Goal: Navigation & Orientation: Find specific page/section

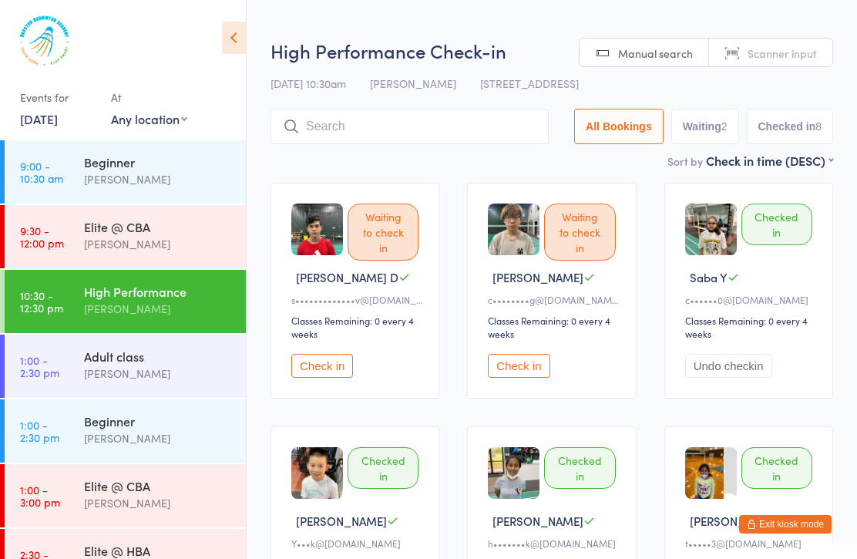
click at [181, 363] on div "Adult class" at bounding box center [158, 356] width 149 height 17
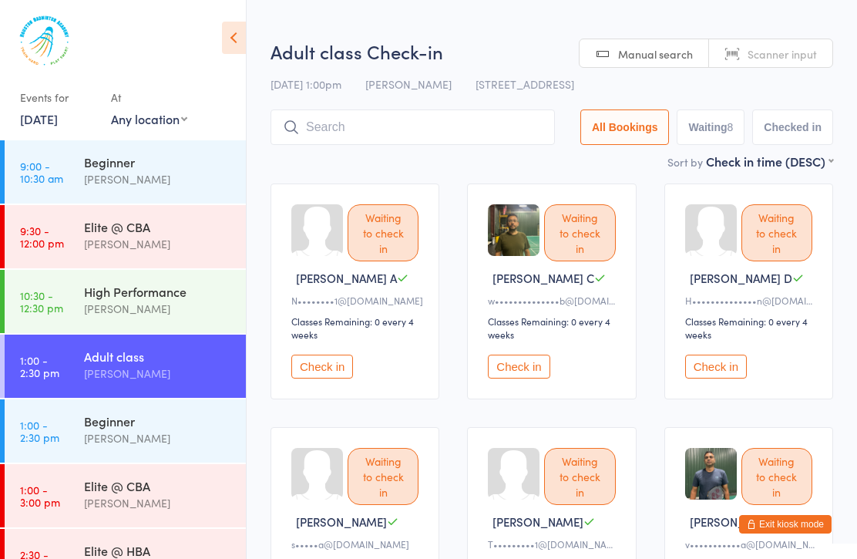
click at [188, 457] on div "Beginner [PERSON_NAME]" at bounding box center [165, 429] width 162 height 61
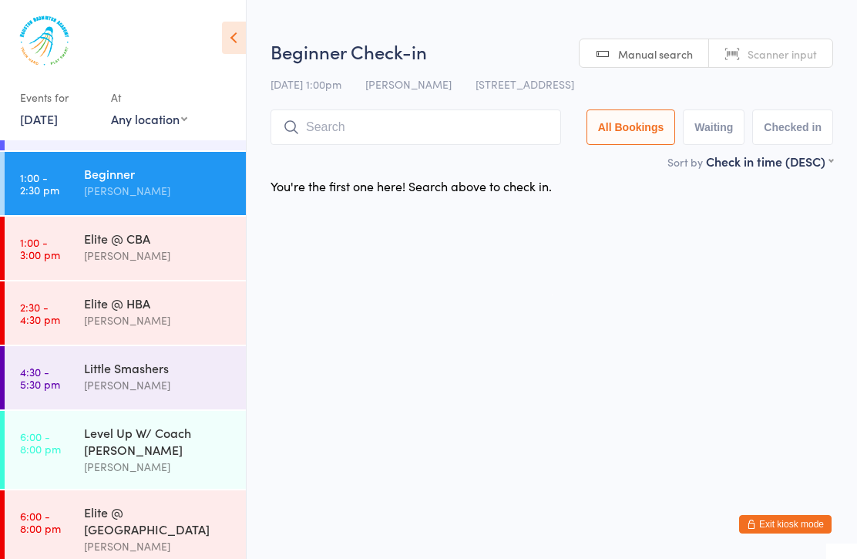
scroll to position [247, 0]
click at [42, 127] on link "[DATE]" at bounding box center [39, 118] width 38 height 17
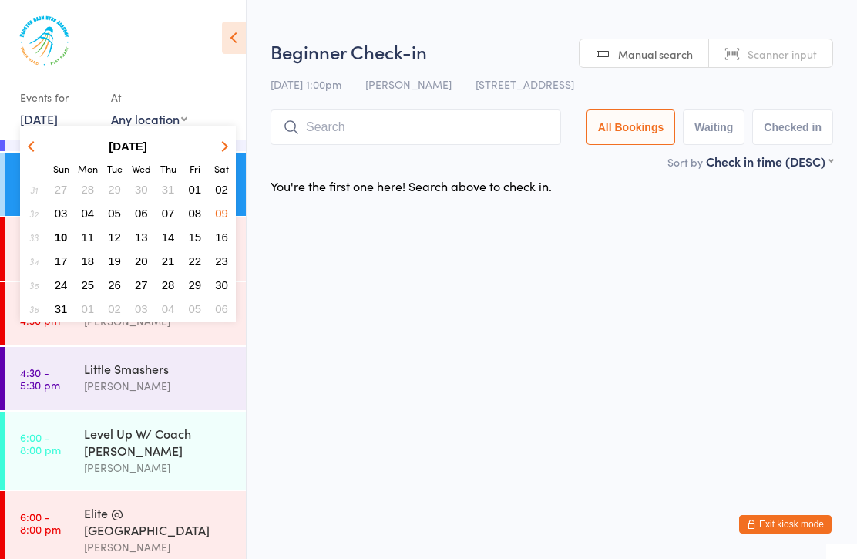
click at [89, 239] on span "11" at bounding box center [88, 236] width 13 height 13
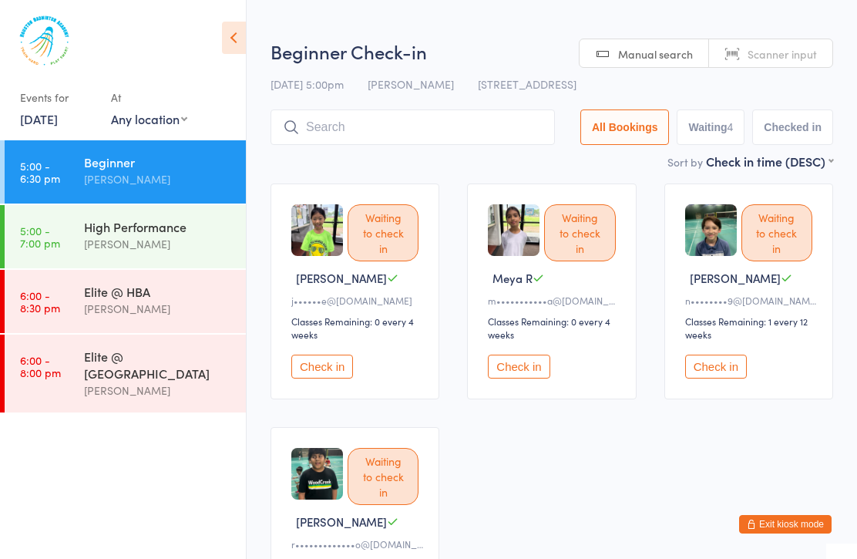
click at [178, 248] on div "[PERSON_NAME]" at bounding box center [158, 244] width 149 height 18
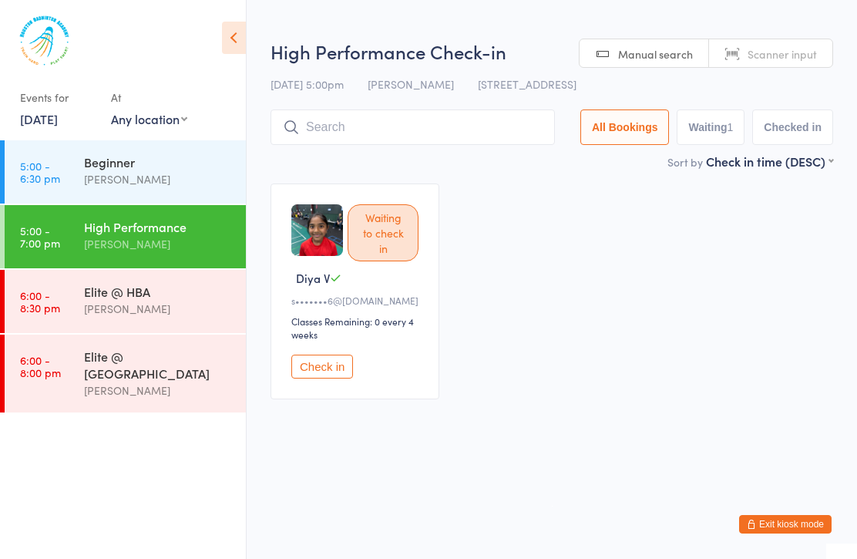
click at [186, 180] on div "[PERSON_NAME]" at bounding box center [158, 179] width 149 height 18
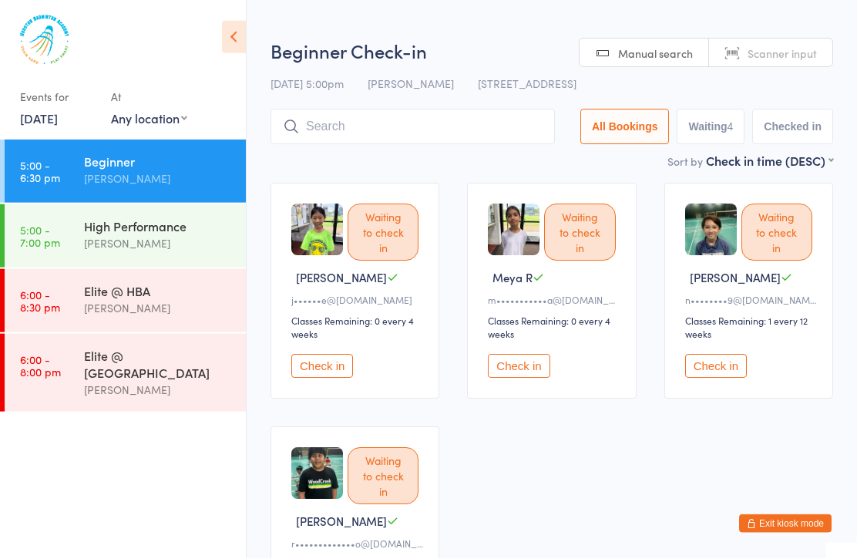
scroll to position [39, 0]
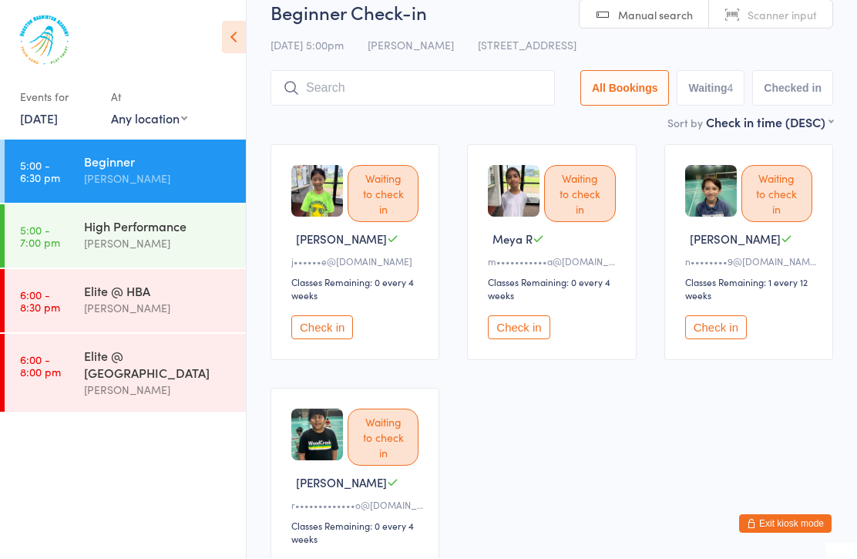
click at [197, 325] on div "Elite @ HBA [PERSON_NAME]" at bounding box center [165, 300] width 162 height 61
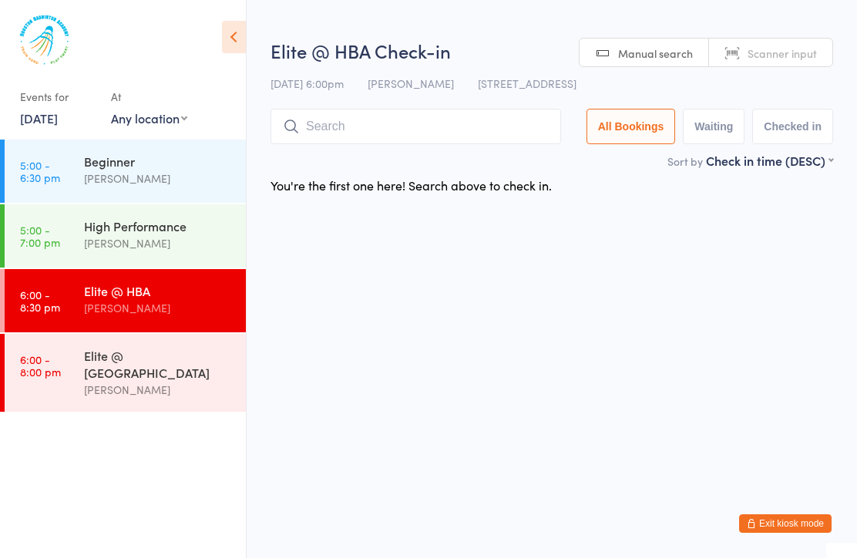
click at [46, 126] on link "[DATE]" at bounding box center [39, 118] width 38 height 17
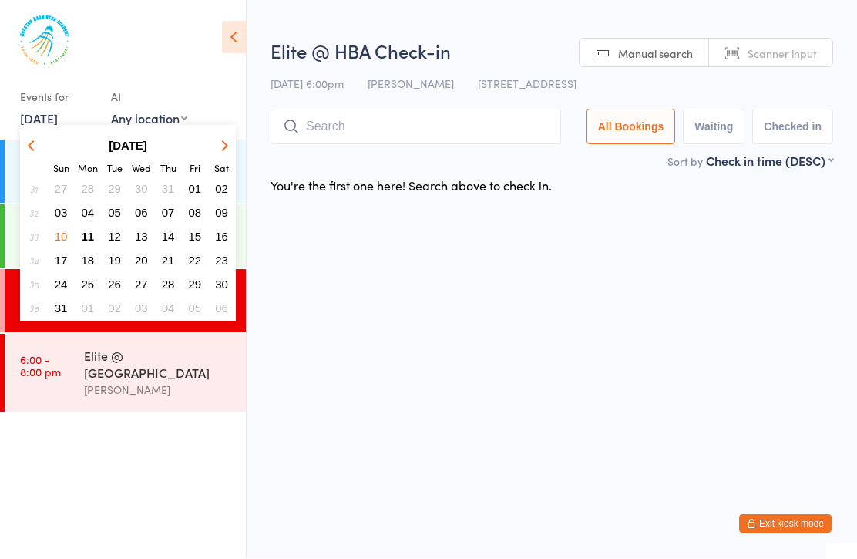
click at [203, 217] on button "08" at bounding box center [195, 213] width 24 height 21
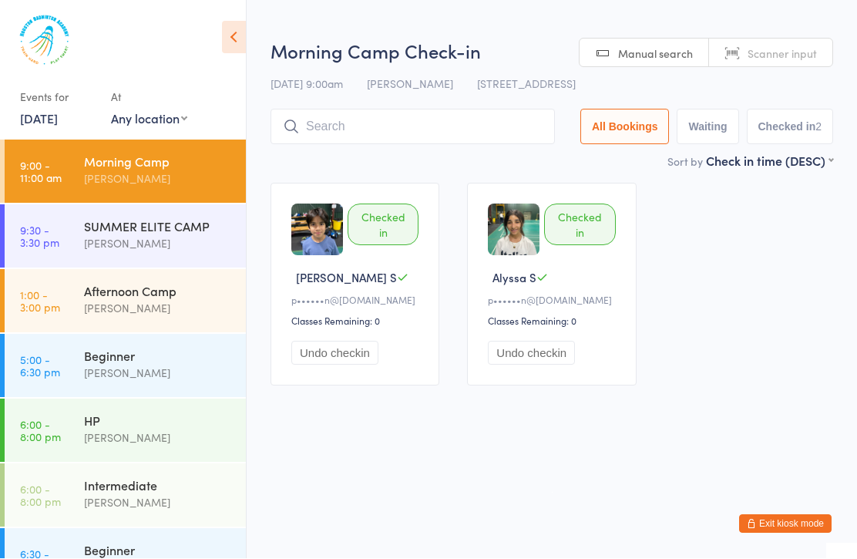
click at [45, 126] on link "[DATE]" at bounding box center [39, 118] width 38 height 17
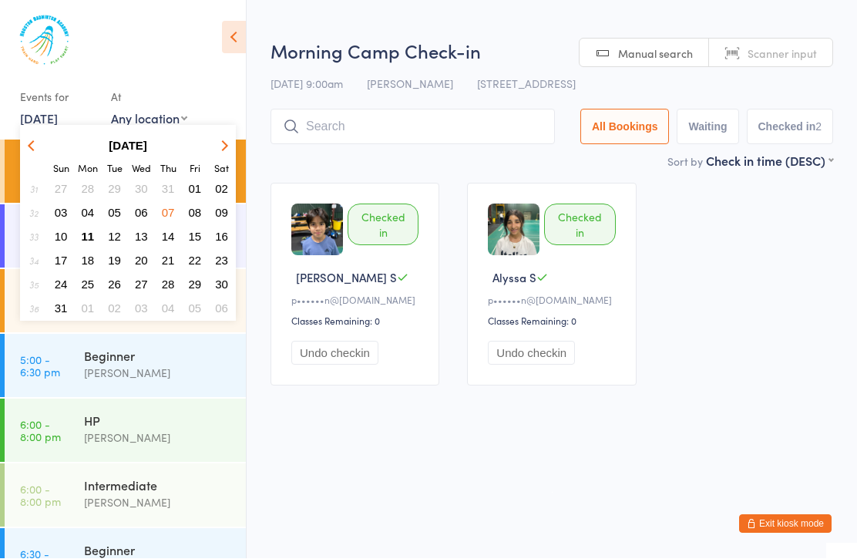
click at [76, 237] on button "11" at bounding box center [88, 237] width 24 height 21
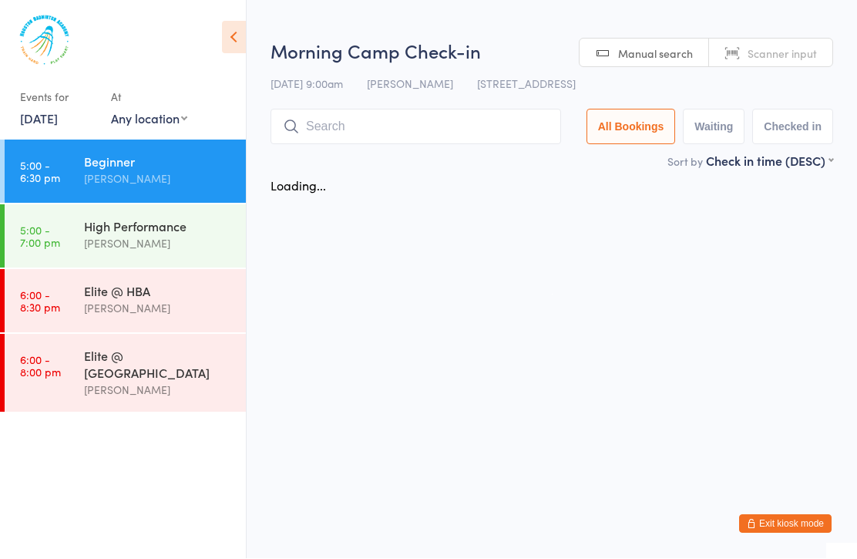
scroll to position [1, 0]
